Goal: Task Accomplishment & Management: Use online tool/utility

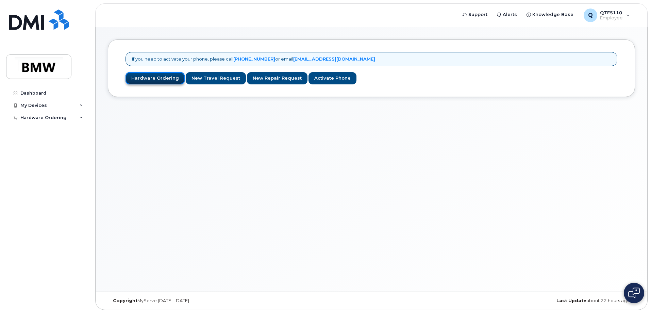
click at [157, 79] on link "Hardware Ordering" at bounding box center [155, 78] width 59 height 13
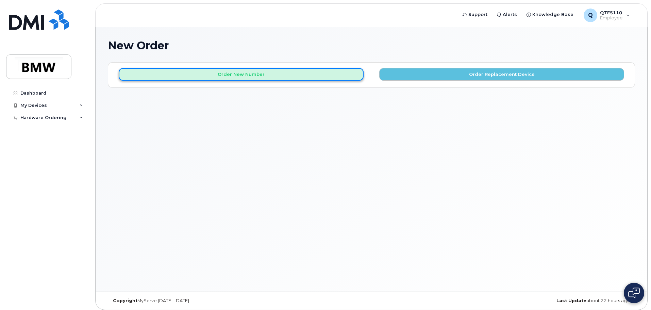
click at [250, 73] on button "Order New Number" at bounding box center [241, 74] width 245 height 13
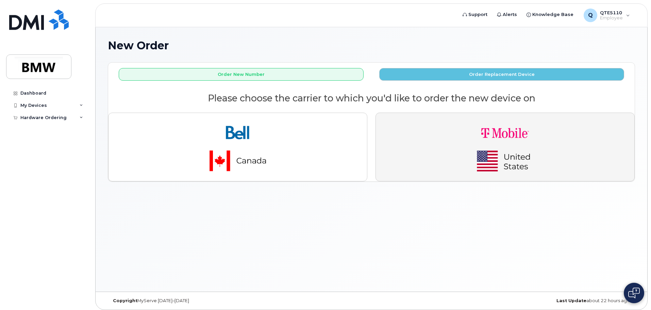
click at [455, 136] on button "button" at bounding box center [505, 147] width 259 height 69
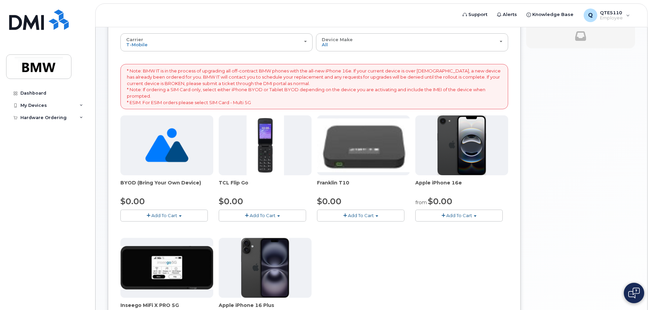
scroll to position [68, 0]
